Goal: Use online tool/utility: Utilize a website feature to perform a specific function

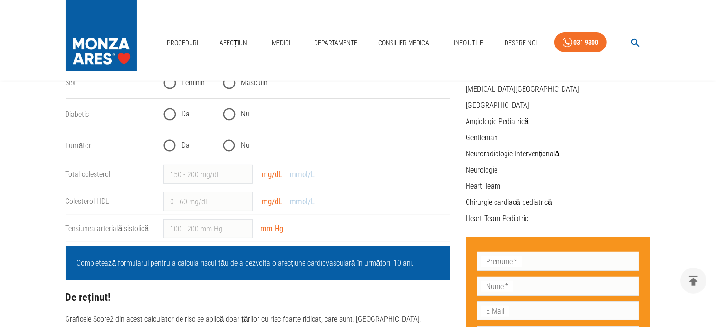
scroll to position [143, 0]
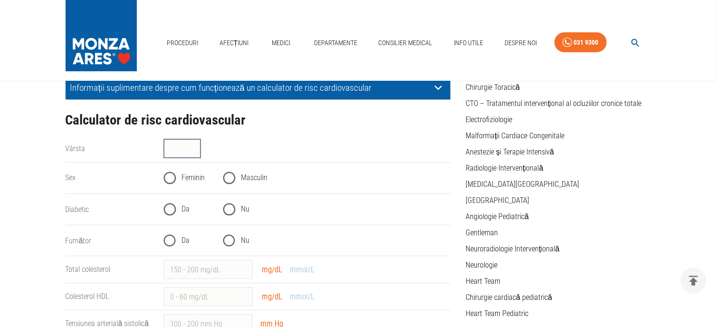
click at [177, 147] on input "Vârsta" at bounding box center [182, 148] width 38 height 19
type input "47"
click at [235, 178] on input "Masculin" at bounding box center [229, 177] width 23 height 23
radio input "true"
click at [230, 208] on input "Nu" at bounding box center [229, 209] width 23 height 23
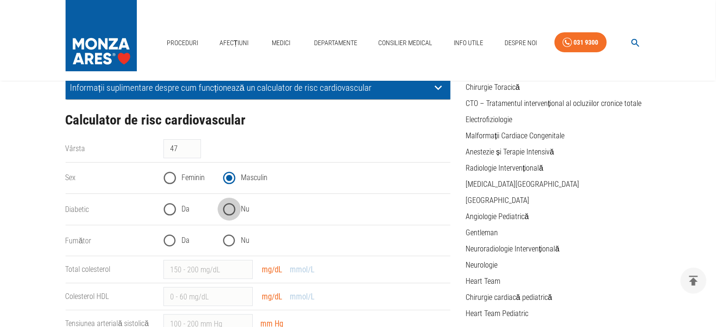
radio input "true"
click at [229, 241] on input "Nu" at bounding box center [229, 240] width 23 height 23
radio input "true"
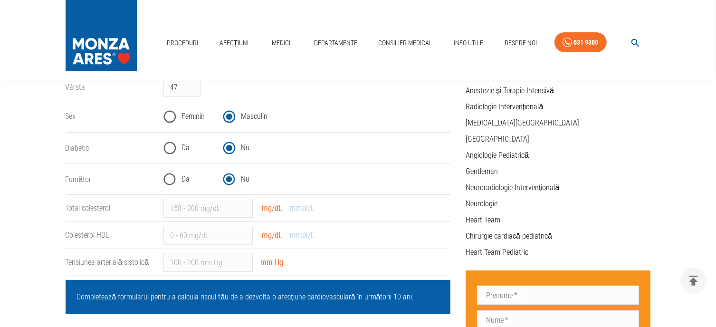
scroll to position [238, 0]
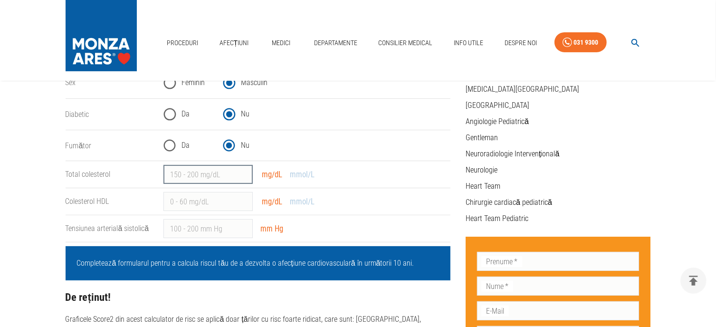
click at [211, 175] on input "Total colesterol" at bounding box center [207, 174] width 89 height 19
type input "154"
click at [215, 198] on input "Colesterol HDL" at bounding box center [207, 201] width 89 height 19
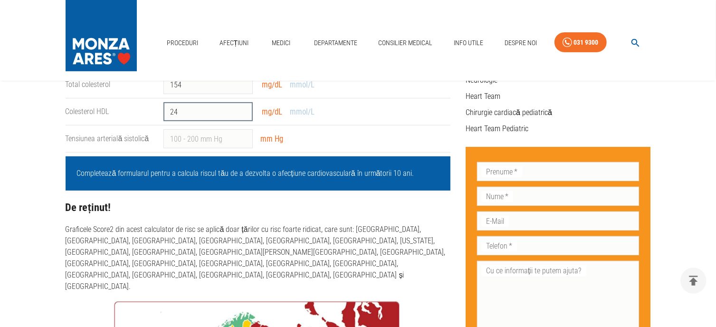
scroll to position [333, 0]
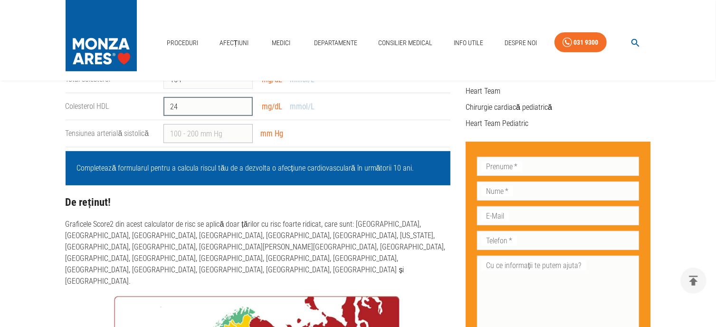
type input "24"
click at [210, 136] on input "Tensiunea arterială sistolică" at bounding box center [207, 133] width 89 height 19
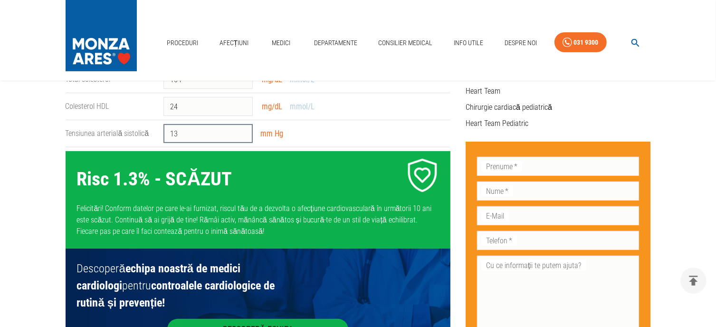
type input "130"
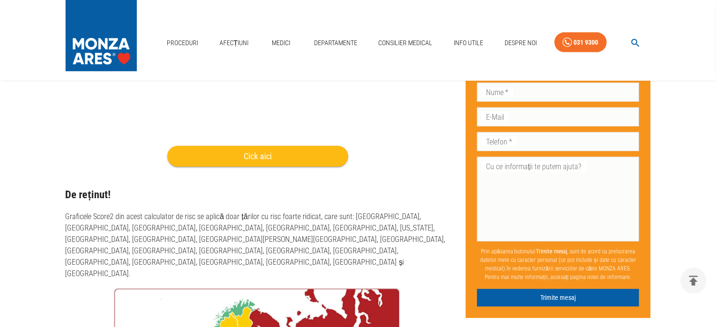
scroll to position [331, 0]
